Goal: Task Accomplishment & Management: Manage account settings

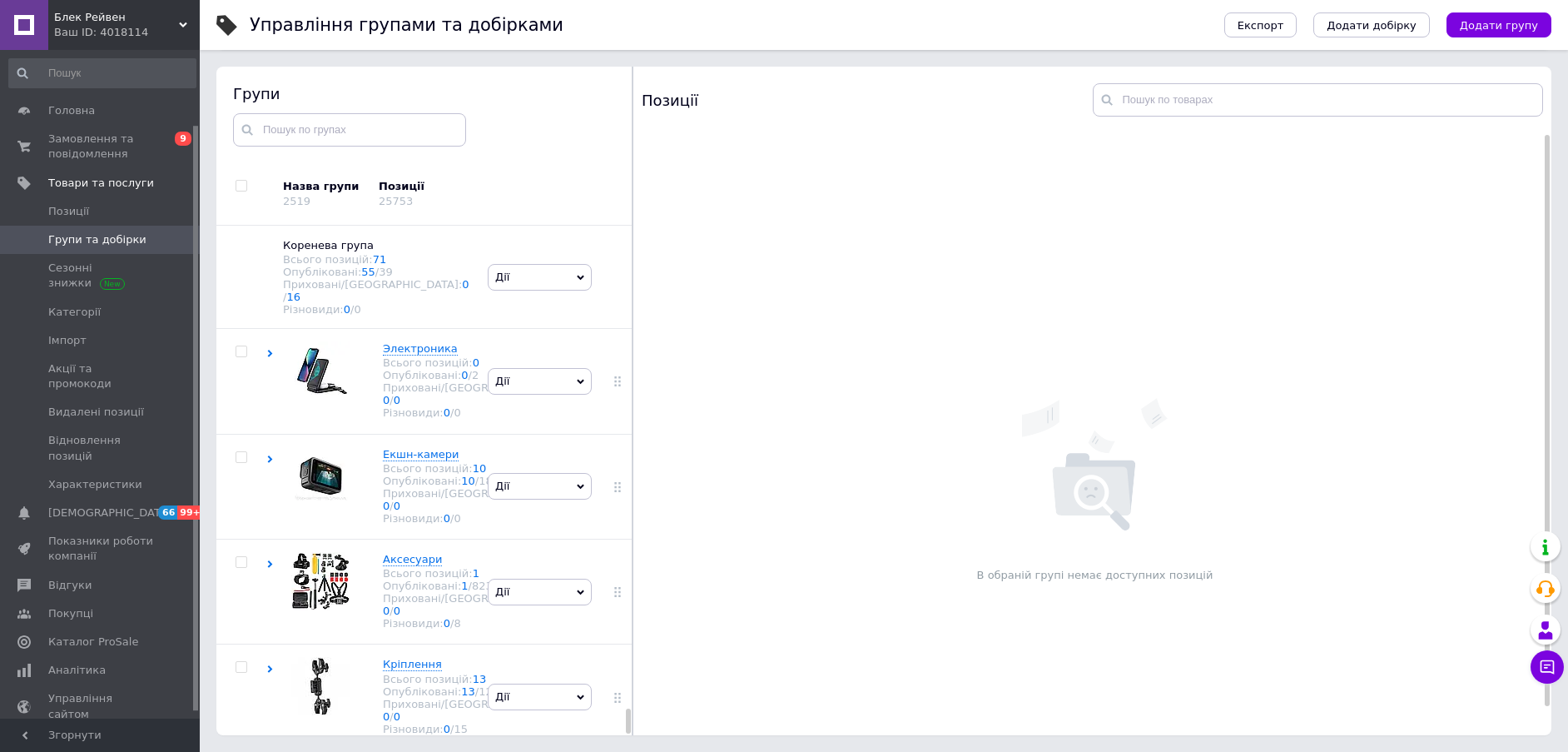
scroll to position [13178, 0]
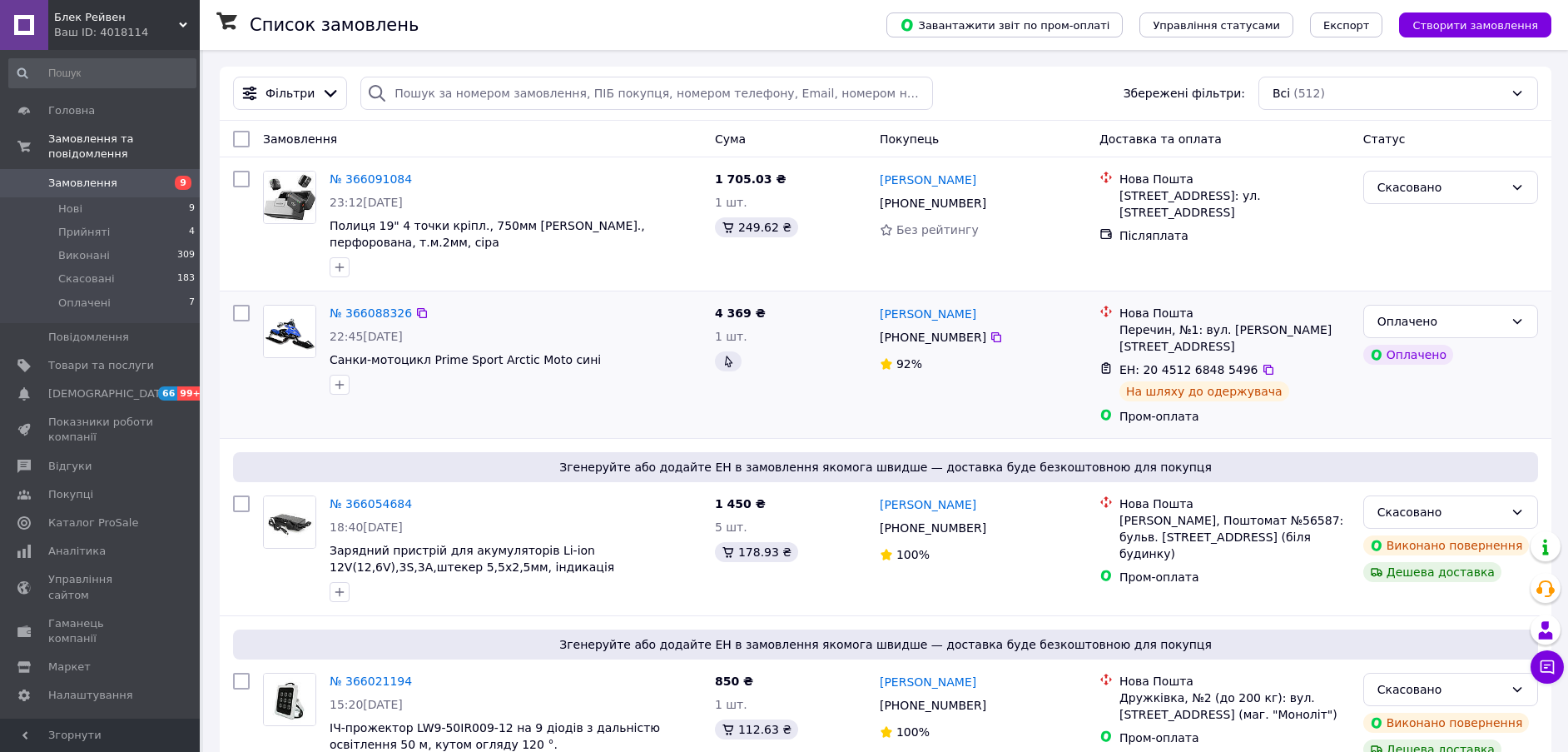
click at [294, 314] on img at bounding box center [289, 331] width 51 height 51
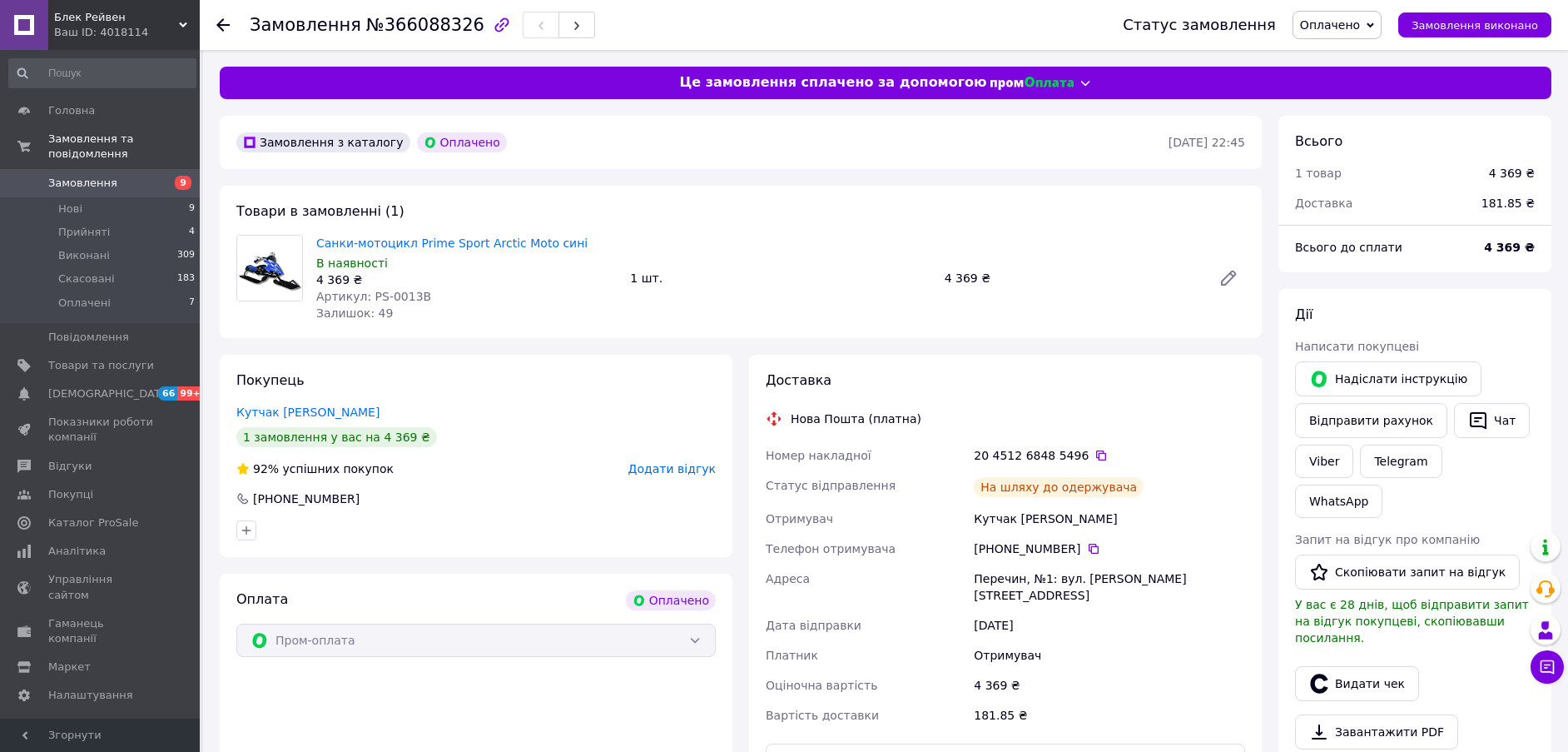
click at [290, 262] on img at bounding box center [269, 267] width 65 height 65
click at [359, 236] on link "Санки-мотоцикл Prime Sport Arctic Moto сині" at bounding box center [452, 242] width 272 height 13
